Goal: Check status: Check status

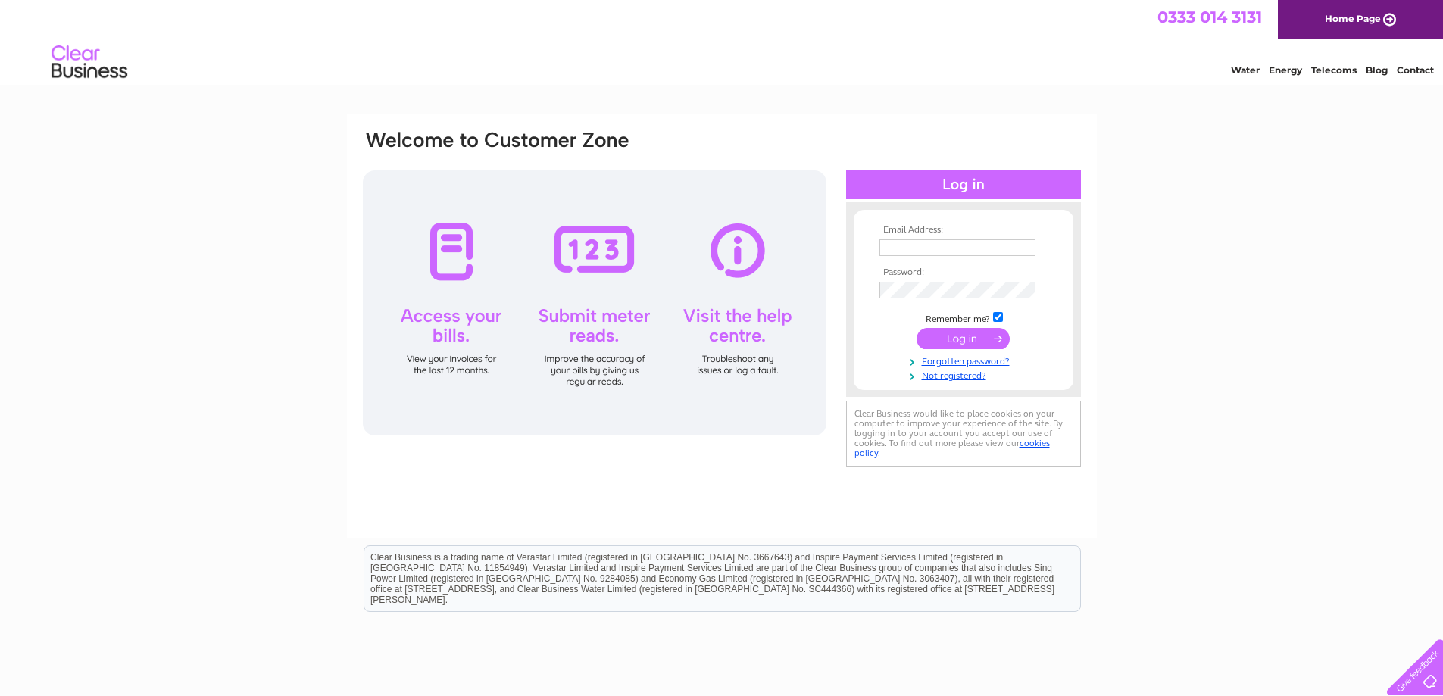
type input "[EMAIL_ADDRESS][DOMAIN_NAME]"
click at [972, 341] on input "submit" at bounding box center [963, 338] width 93 height 21
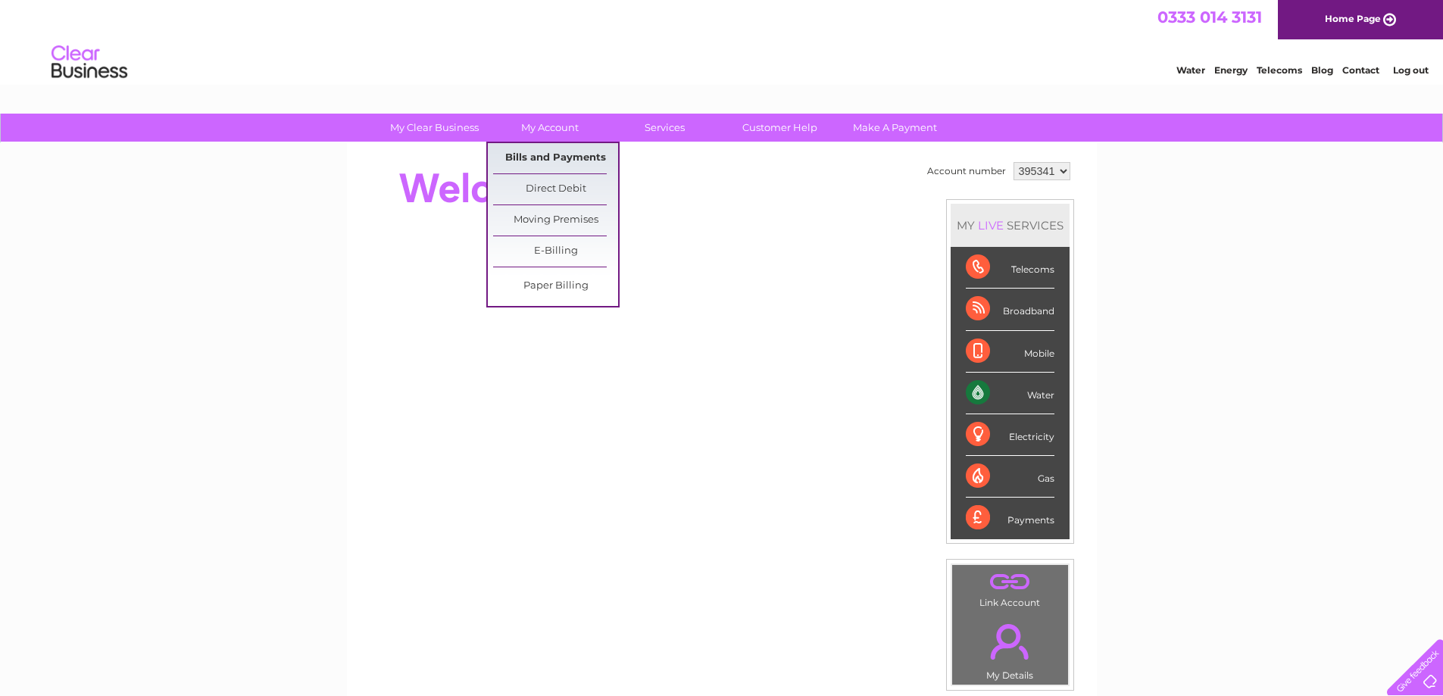
click at [551, 153] on link "Bills and Payments" at bounding box center [555, 158] width 125 height 30
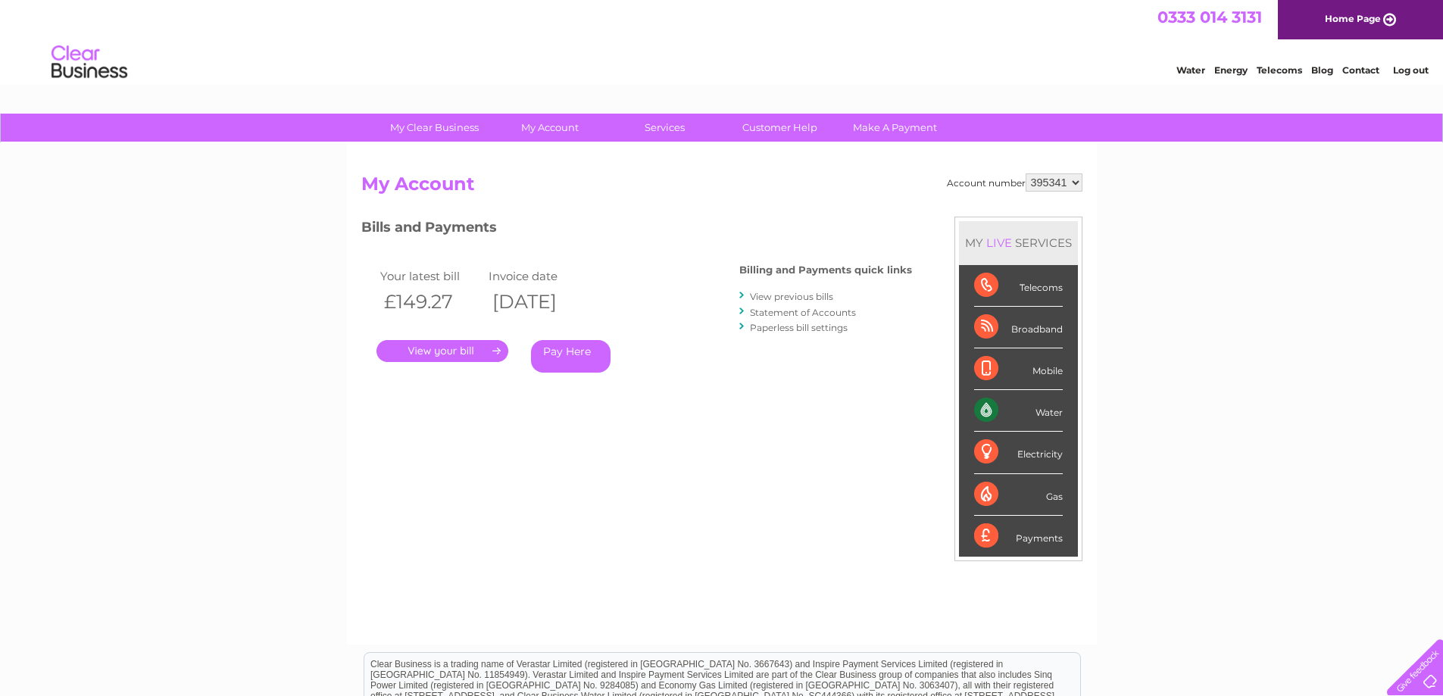
click at [466, 347] on link "." at bounding box center [442, 351] width 132 height 22
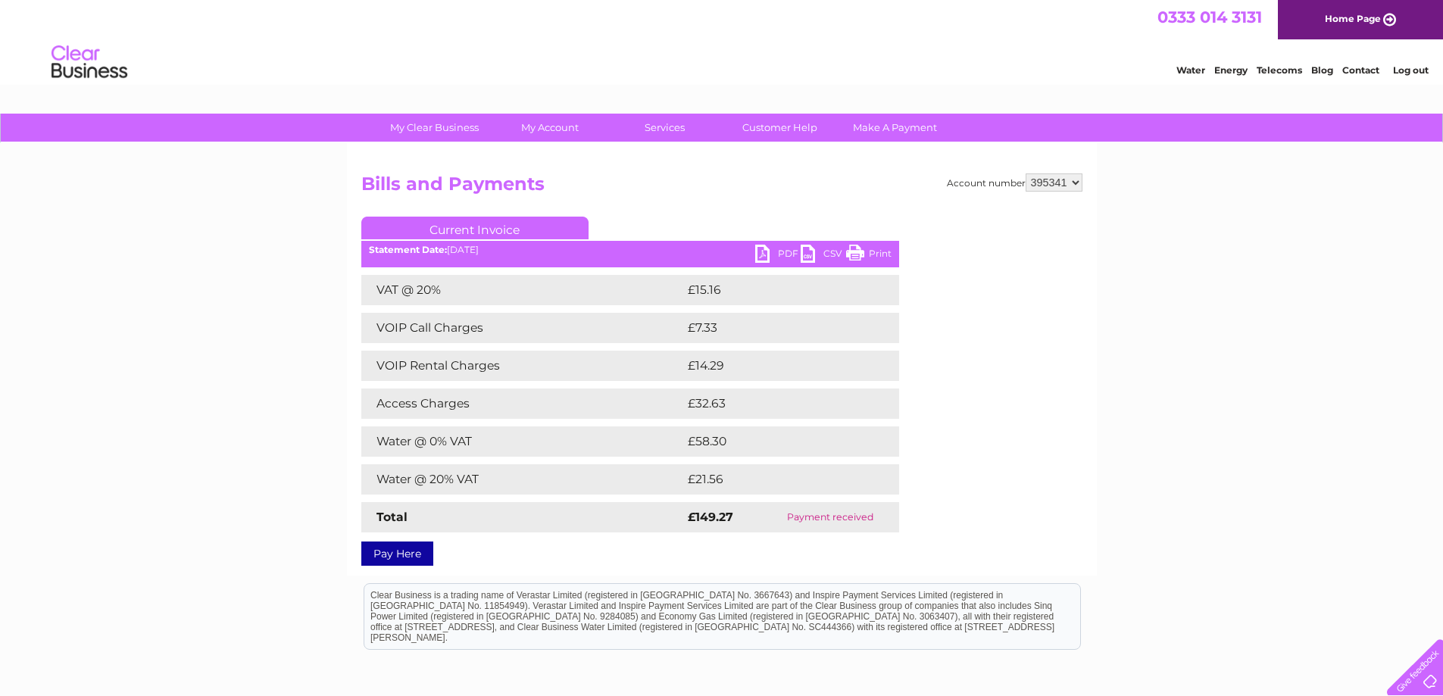
click at [270, 199] on div "My Clear Business Login Details My Details My Preferences Link Account My Accou…" at bounding box center [721, 474] width 1443 height 721
click at [297, 189] on div "My Clear Business Login Details My Details My Preferences Link Account My Accou…" at bounding box center [721, 474] width 1443 height 721
click at [277, 280] on div "My Clear Business Login Details My Details My Preferences Link Account My Accou…" at bounding box center [721, 474] width 1443 height 721
